Goal: Information Seeking & Learning: Understand process/instructions

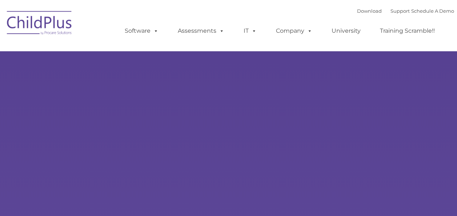
type input ""
select select "MEDIUM"
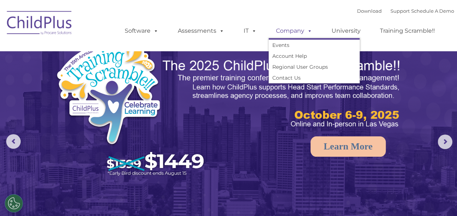
click at [304, 31] on span at bounding box center [308, 30] width 8 height 7
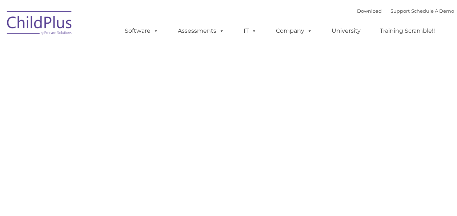
type input ""
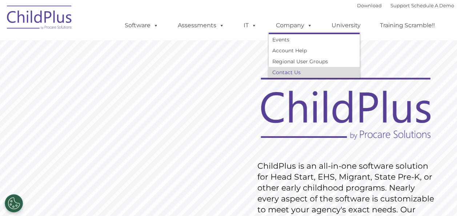
click at [291, 71] on link "Contact Us" at bounding box center [314, 72] width 91 height 11
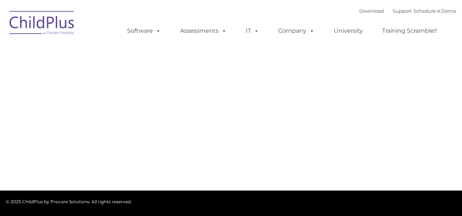
type input ""
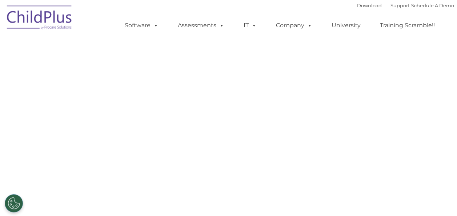
select select "MEDIUM"
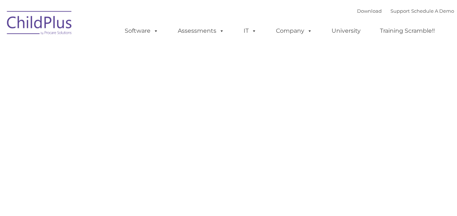
type input ""
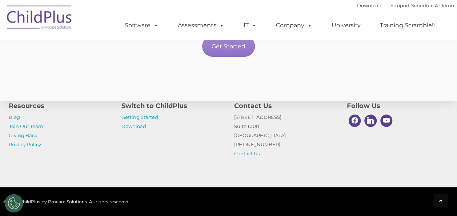
scroll to position [1400, 0]
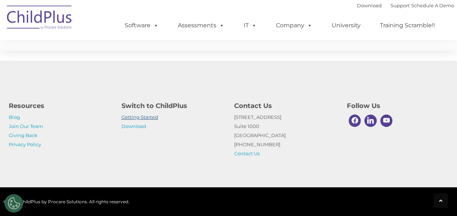
click at [148, 116] on link "Getting Started" at bounding box center [139, 117] width 37 height 6
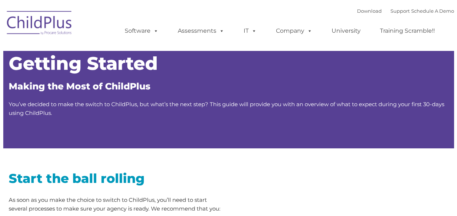
type input ""
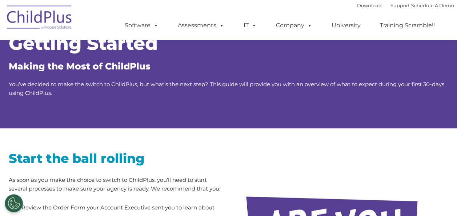
scroll to position [20, 0]
